Goal: Transaction & Acquisition: Purchase product/service

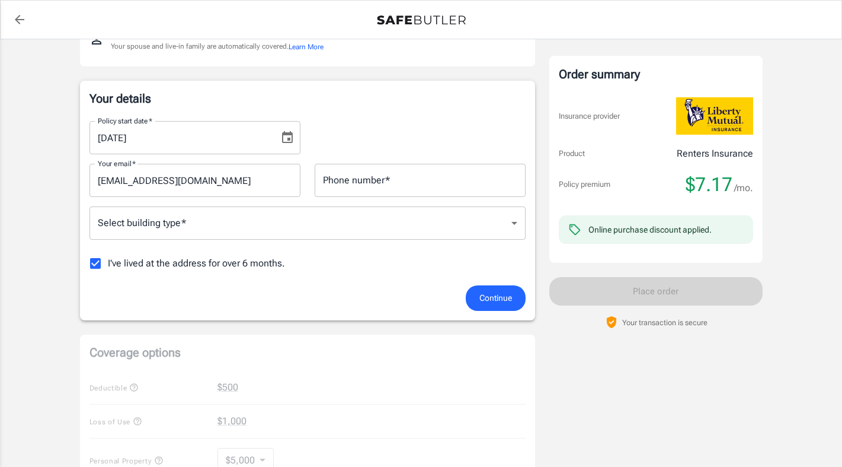
scroll to position [154, 0]
click at [97, 266] on input "I've lived at the address for over 6 months." at bounding box center [95, 264] width 25 height 25
checkbox input "false"
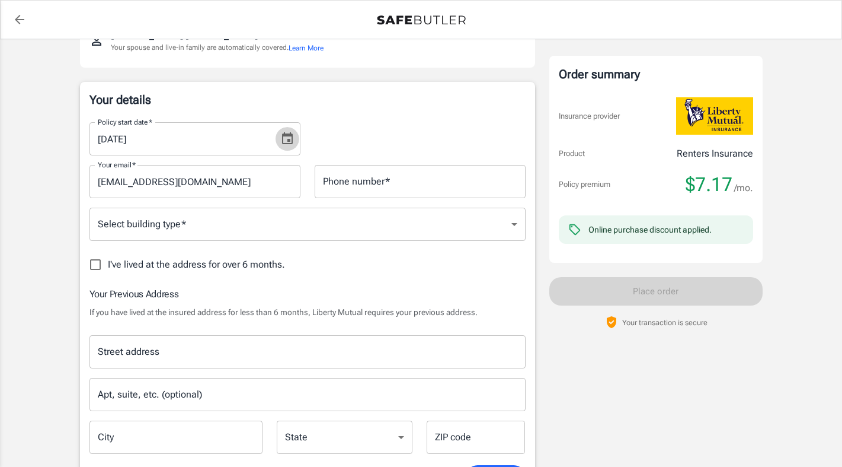
click at [283, 139] on icon "Choose date, selected date is Sep 13, 2025" at bounding box center [287, 139] width 14 height 14
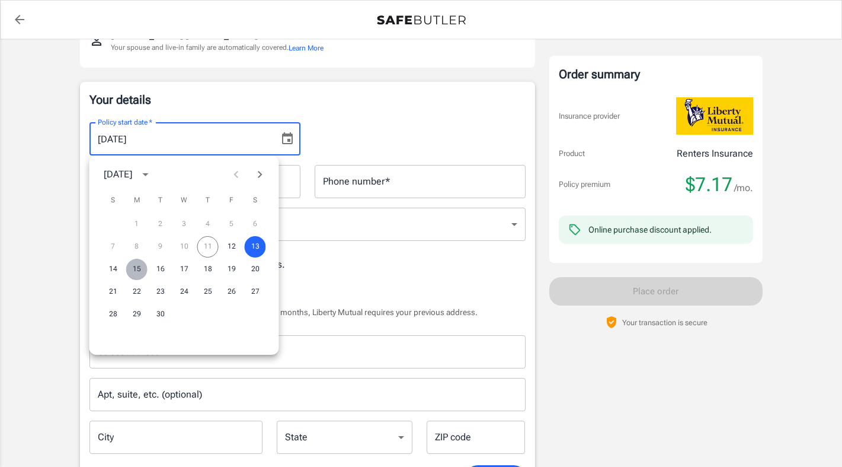
click at [138, 267] on button "15" at bounding box center [136, 268] width 21 height 21
type input "[DATE]"
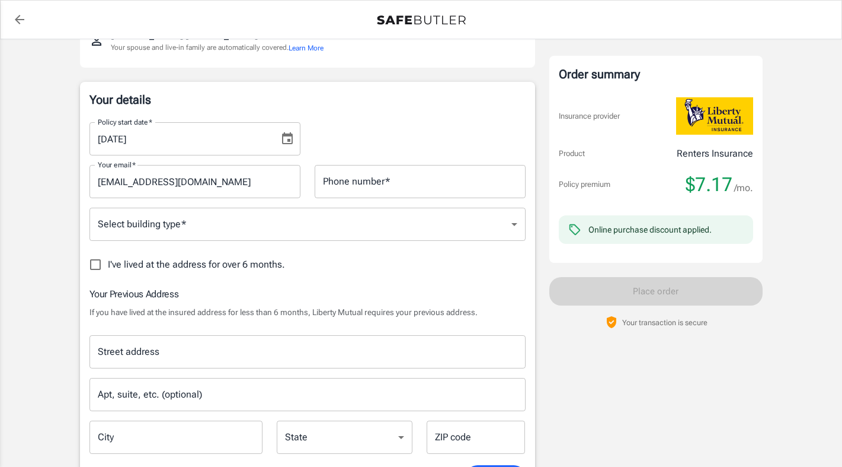
click at [390, 187] on input "Phone number   *" at bounding box center [420, 181] width 211 height 33
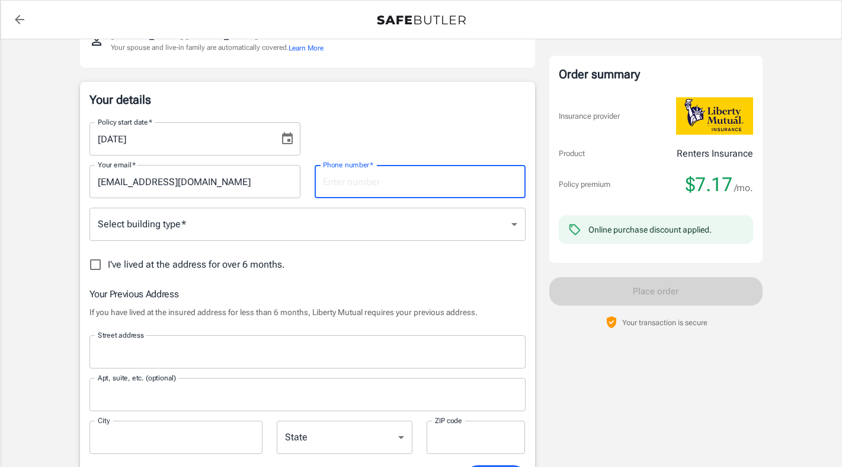
type input "5633209295"
type input "[STREET_ADDRESS]"
type input "Apt 9"
type input "[US_STATE][GEOGRAPHIC_DATA]"
type input "52240"
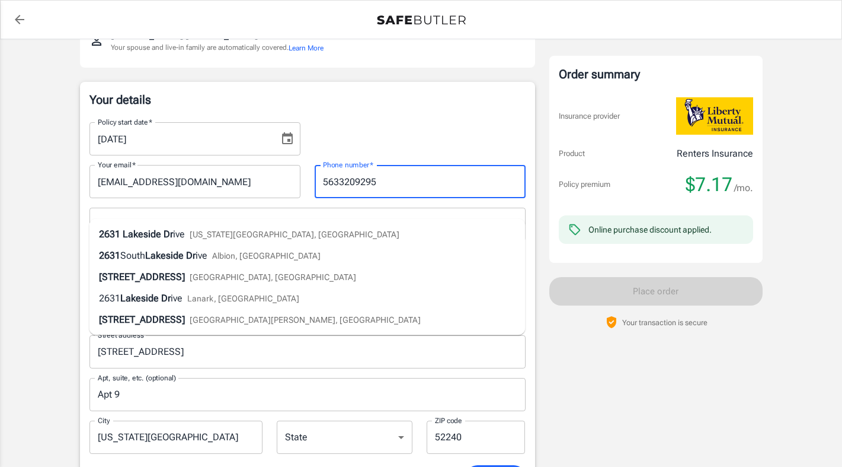
click at [138, 237] on span "Lakeside Dr" at bounding box center [148, 233] width 50 height 11
type input "[STREET_ADDRESS]"
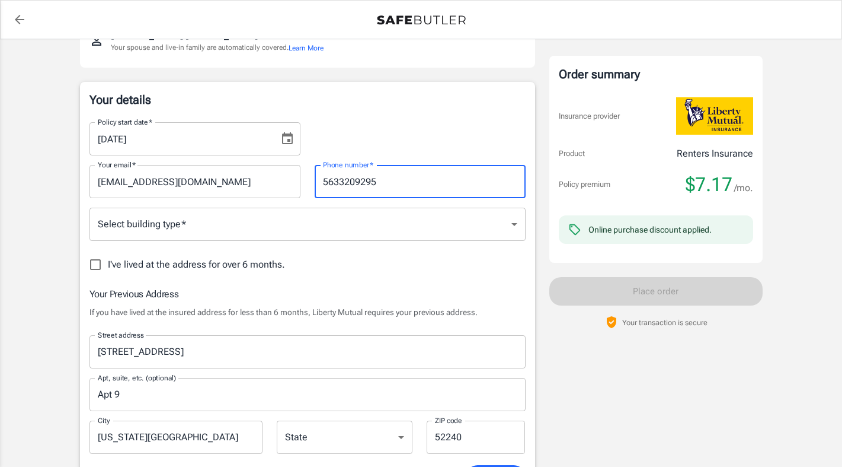
select select "IA"
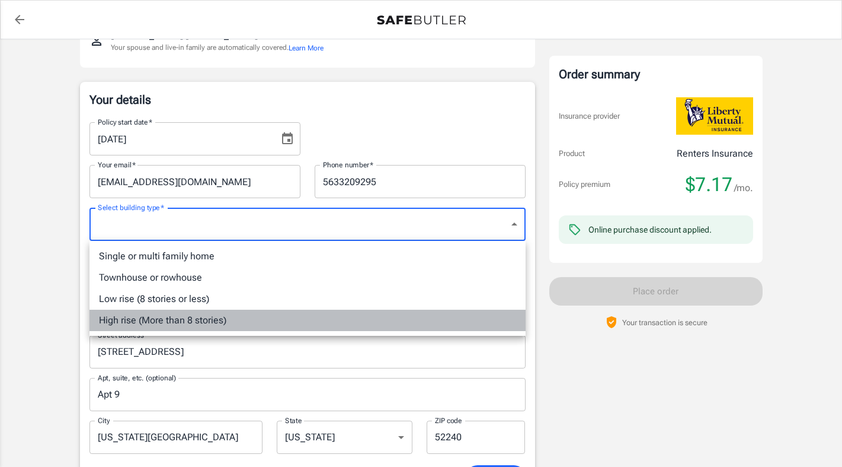
click at [145, 320] on li "High rise (More than 8 stories)" at bounding box center [308, 319] width 436 height 21
type input "highrise"
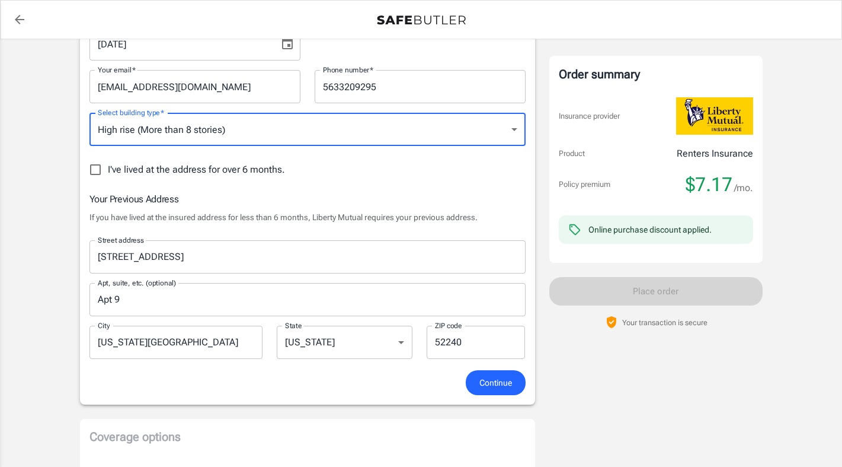
scroll to position [251, 0]
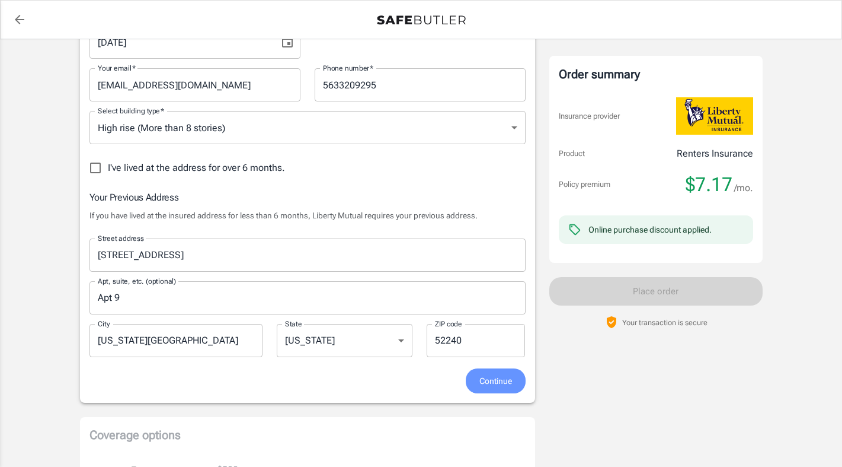
click at [489, 382] on span "Continue" at bounding box center [496, 381] width 33 height 15
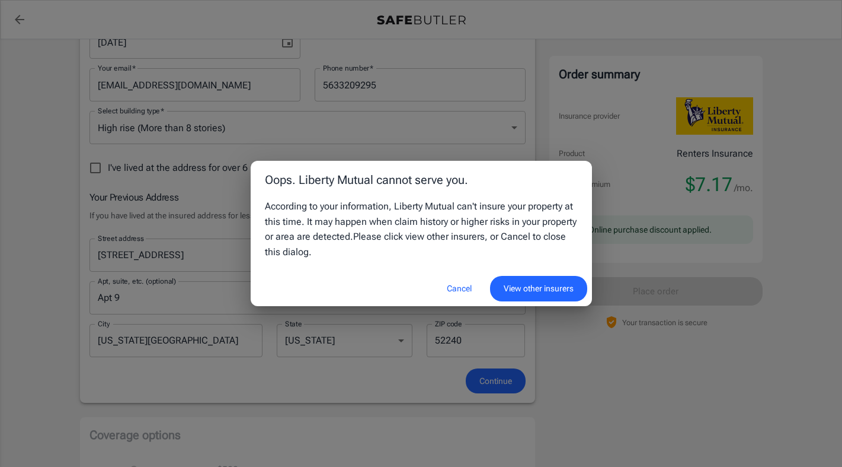
click at [458, 288] on button "Cancel" at bounding box center [459, 288] width 52 height 25
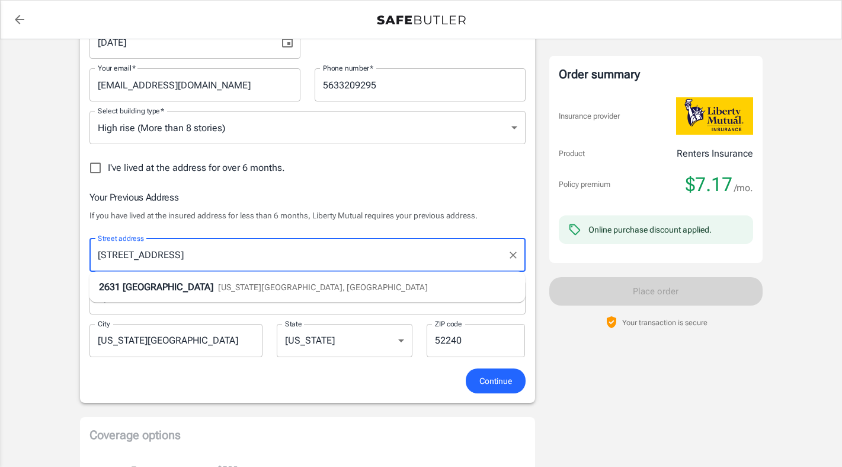
drag, startPoint x: 224, startPoint y: 253, endPoint x: 50, endPoint y: 235, distance: 174.0
click at [50, 235] on div "Policy premium $ 7.17 /mo Liberty Mutual Renters Insurance [STREET_ADDRESS][US_…" at bounding box center [421, 376] width 842 height 1177
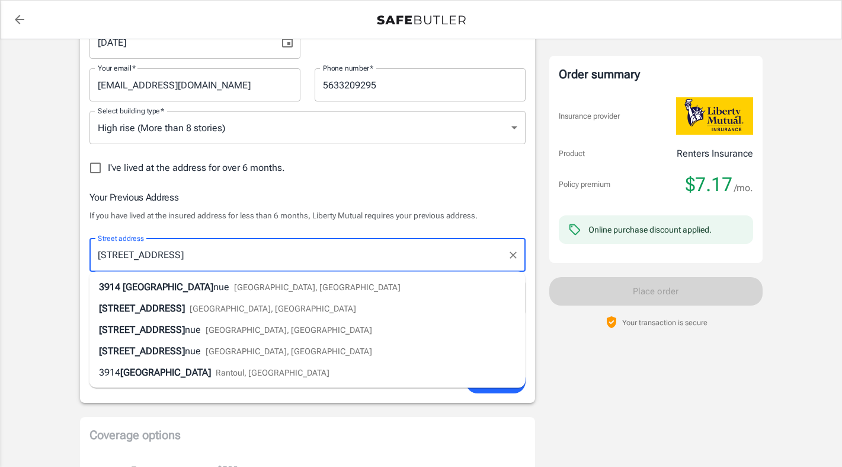
click at [234, 283] on span "[GEOGRAPHIC_DATA], [GEOGRAPHIC_DATA]" at bounding box center [317, 286] width 167 height 9
type input "[STREET_ADDRESS]"
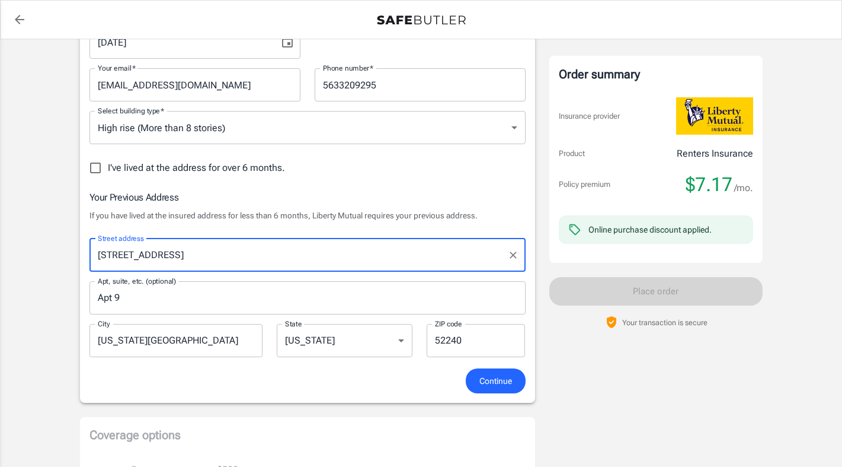
type input "[PERSON_NAME]"
type input "52807"
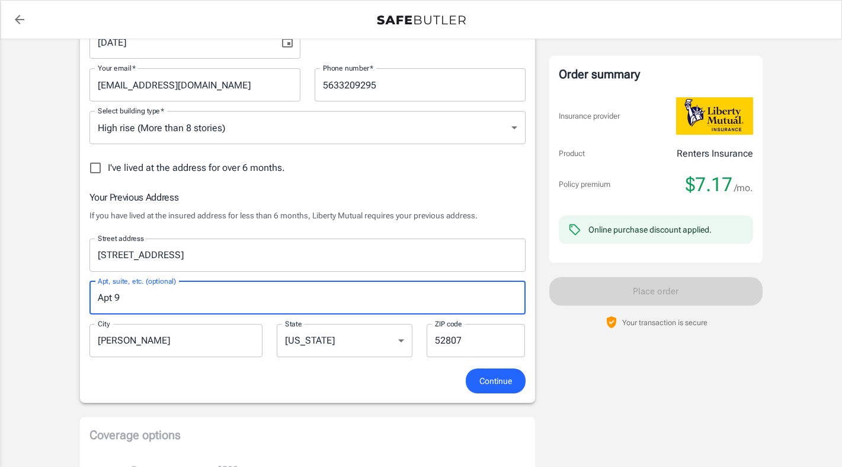
click at [326, 303] on input "Apt 9" at bounding box center [308, 297] width 436 height 33
type input "A"
click at [385, 394] on div "Your details Policy start date   * [DATE] Policy start date   * Your email   * …" at bounding box center [307, 193] width 455 height 417
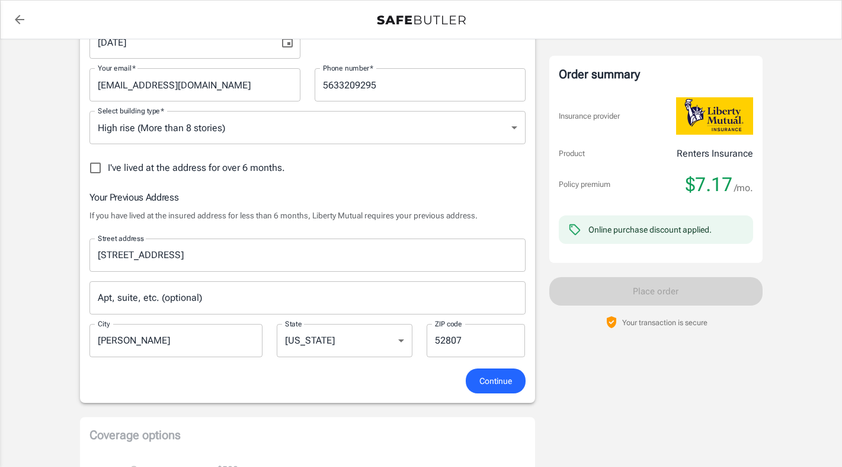
click at [496, 379] on span "Continue" at bounding box center [496, 381] width 33 height 15
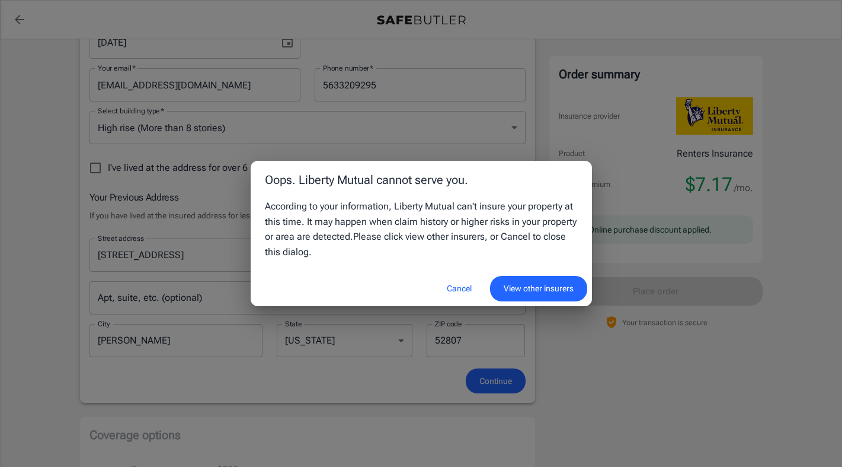
click at [453, 288] on button "Cancel" at bounding box center [459, 288] width 52 height 25
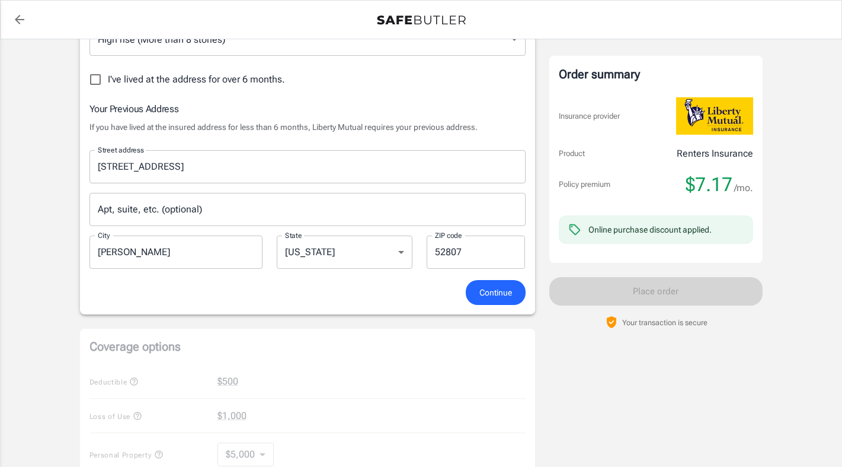
scroll to position [339, 0]
